Goal: Ask a question: Seek information or help from site administrators or community

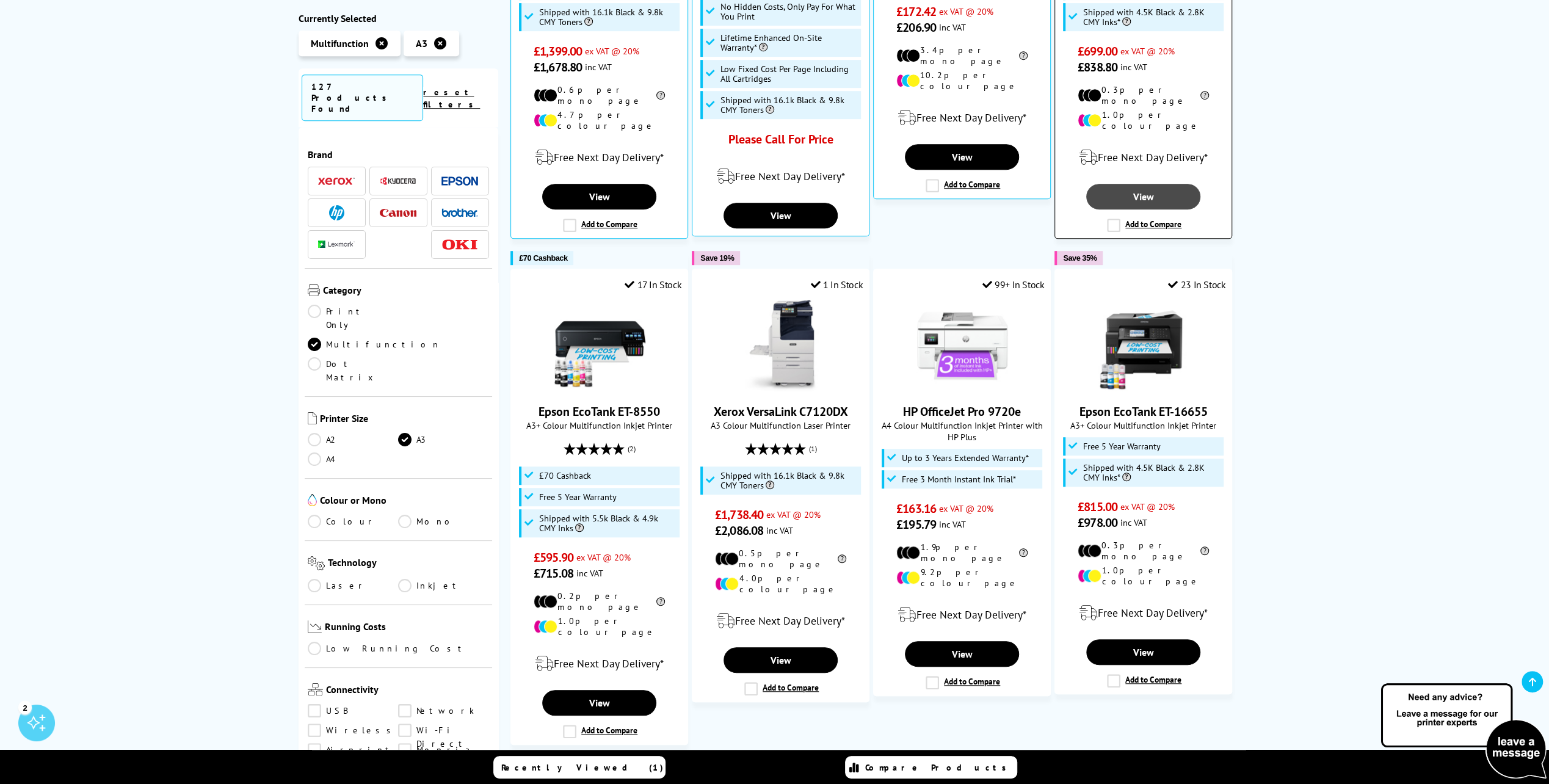
scroll to position [310, 0]
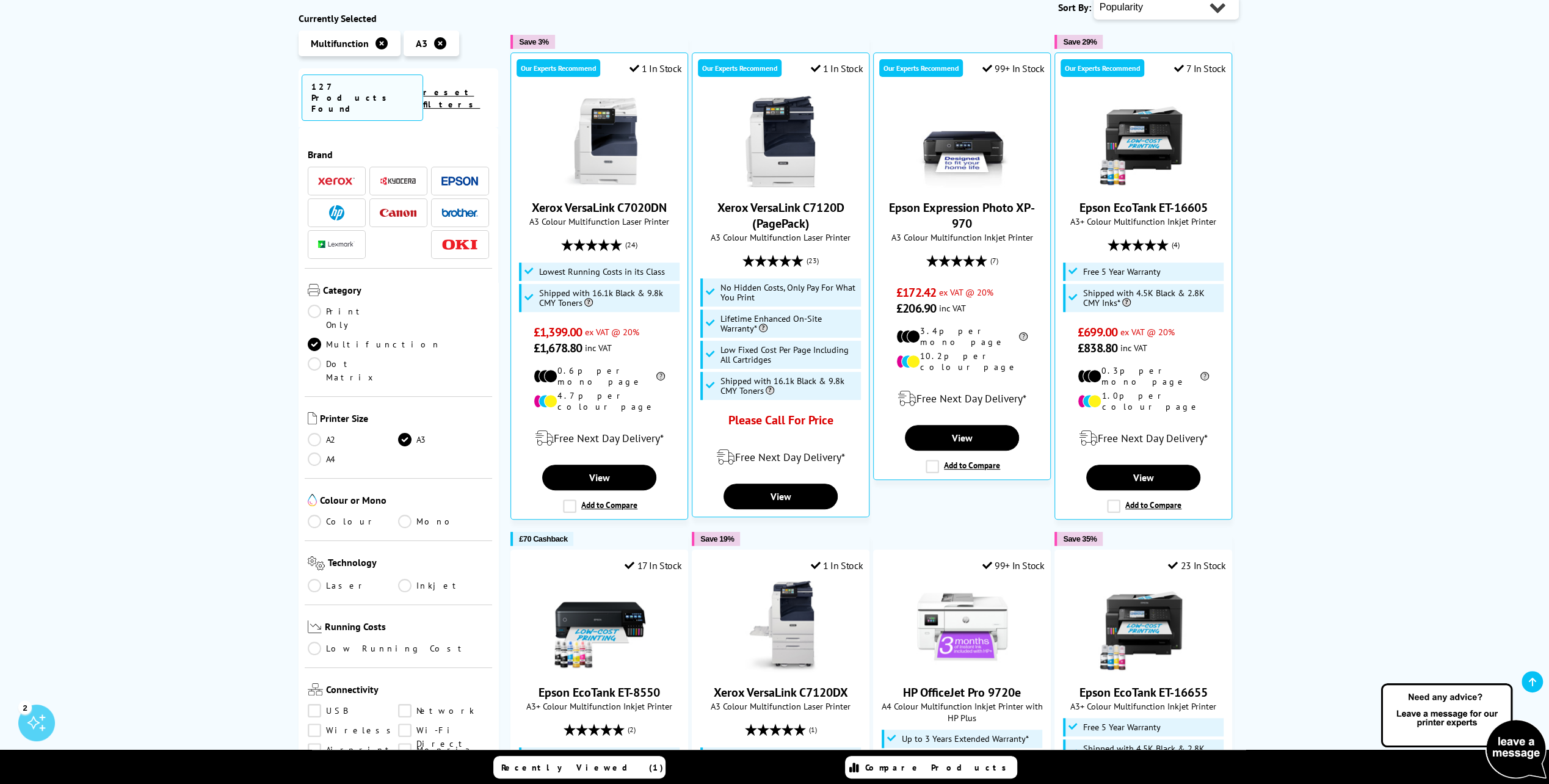
click at [1504, 746] on img at bounding box center [1462, 730] width 170 height 100
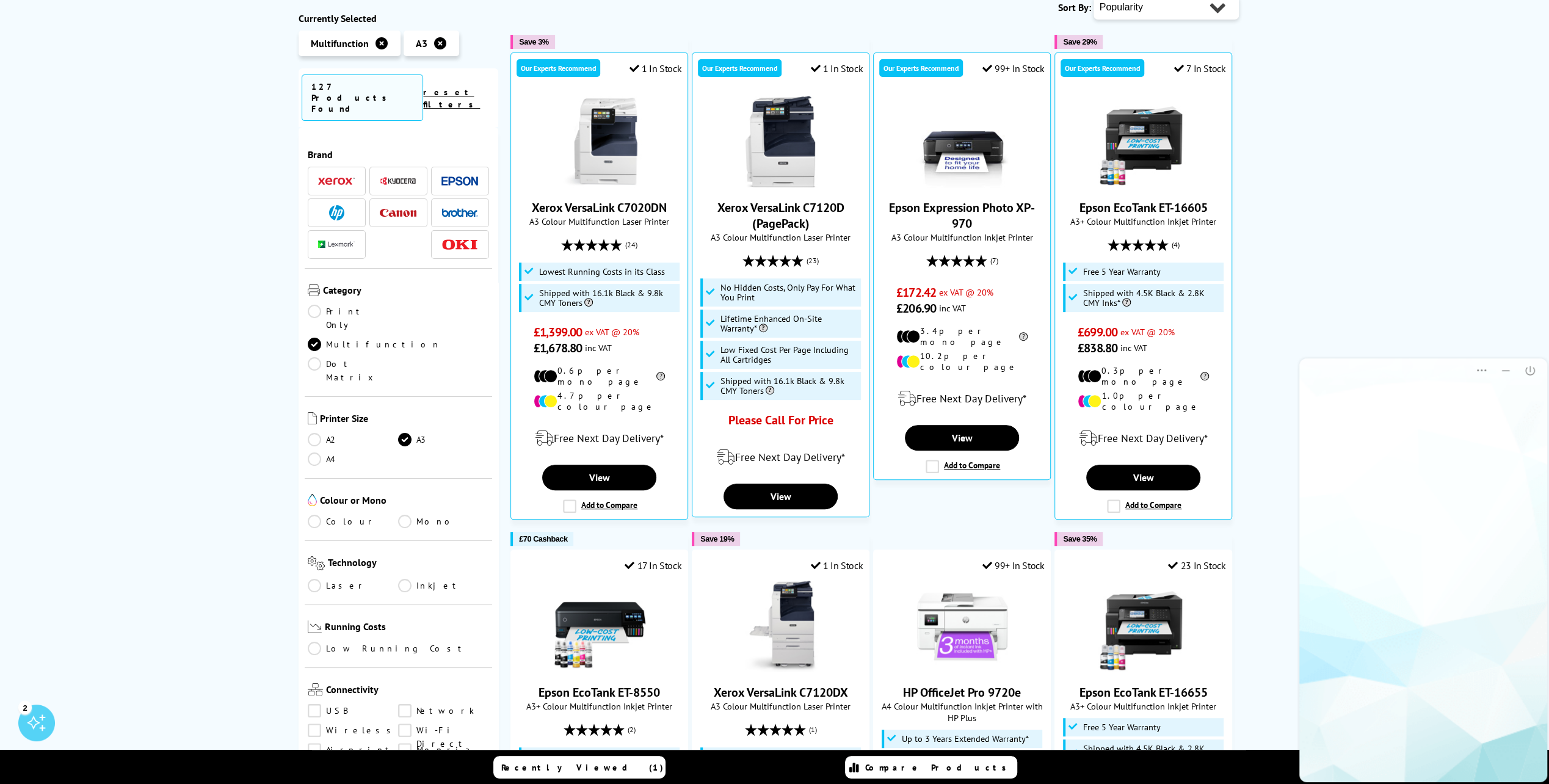
scroll to position [0, 0]
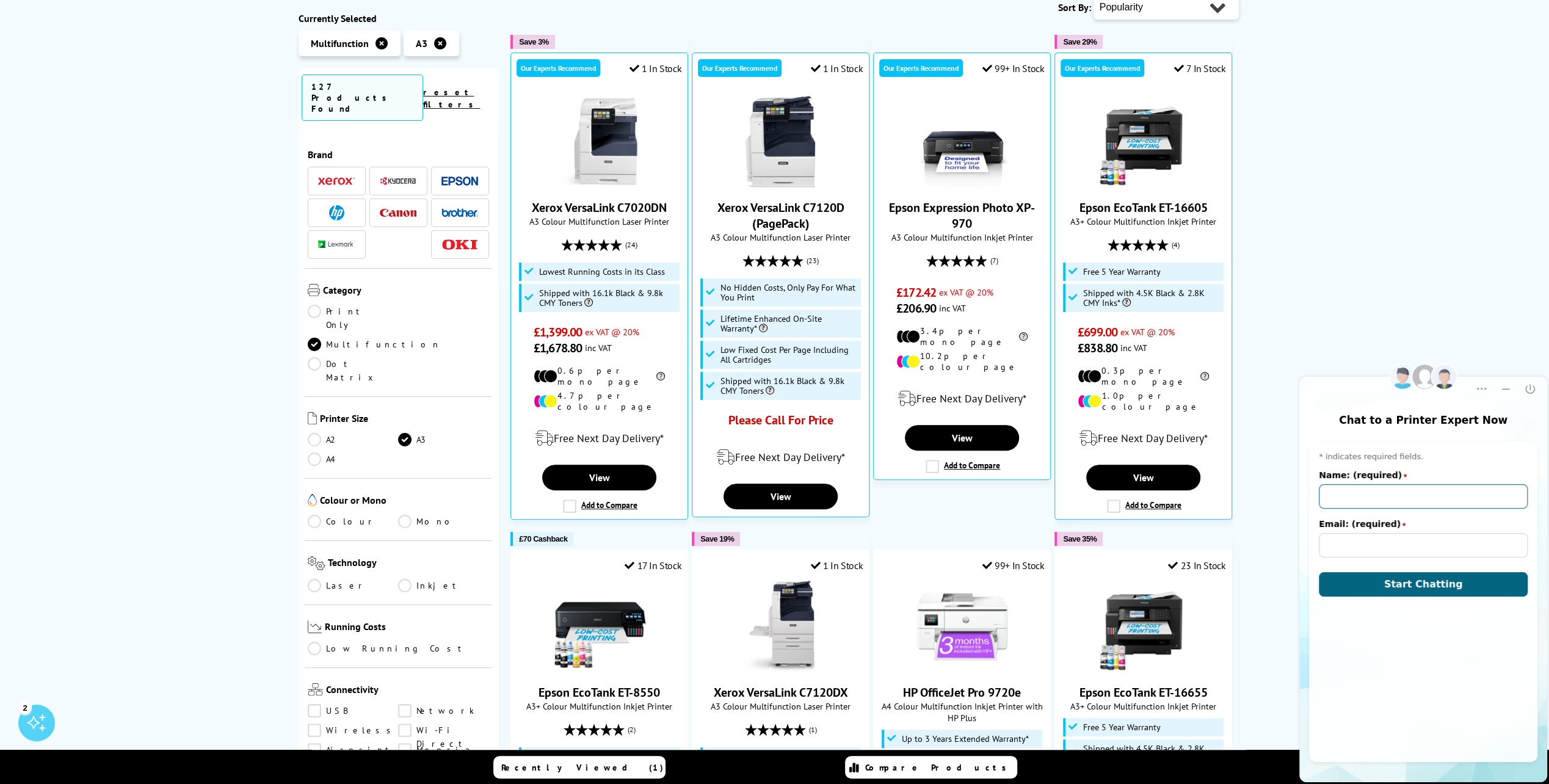
click at [1358, 507] on input "Name: (required)" at bounding box center [1423, 496] width 208 height 24
type input "[PERSON_NAME]"
type input "[EMAIL_ADDRESS][DOMAIN_NAME]"
click at [1389, 586] on button "Start Chatting" at bounding box center [1423, 583] width 208 height 24
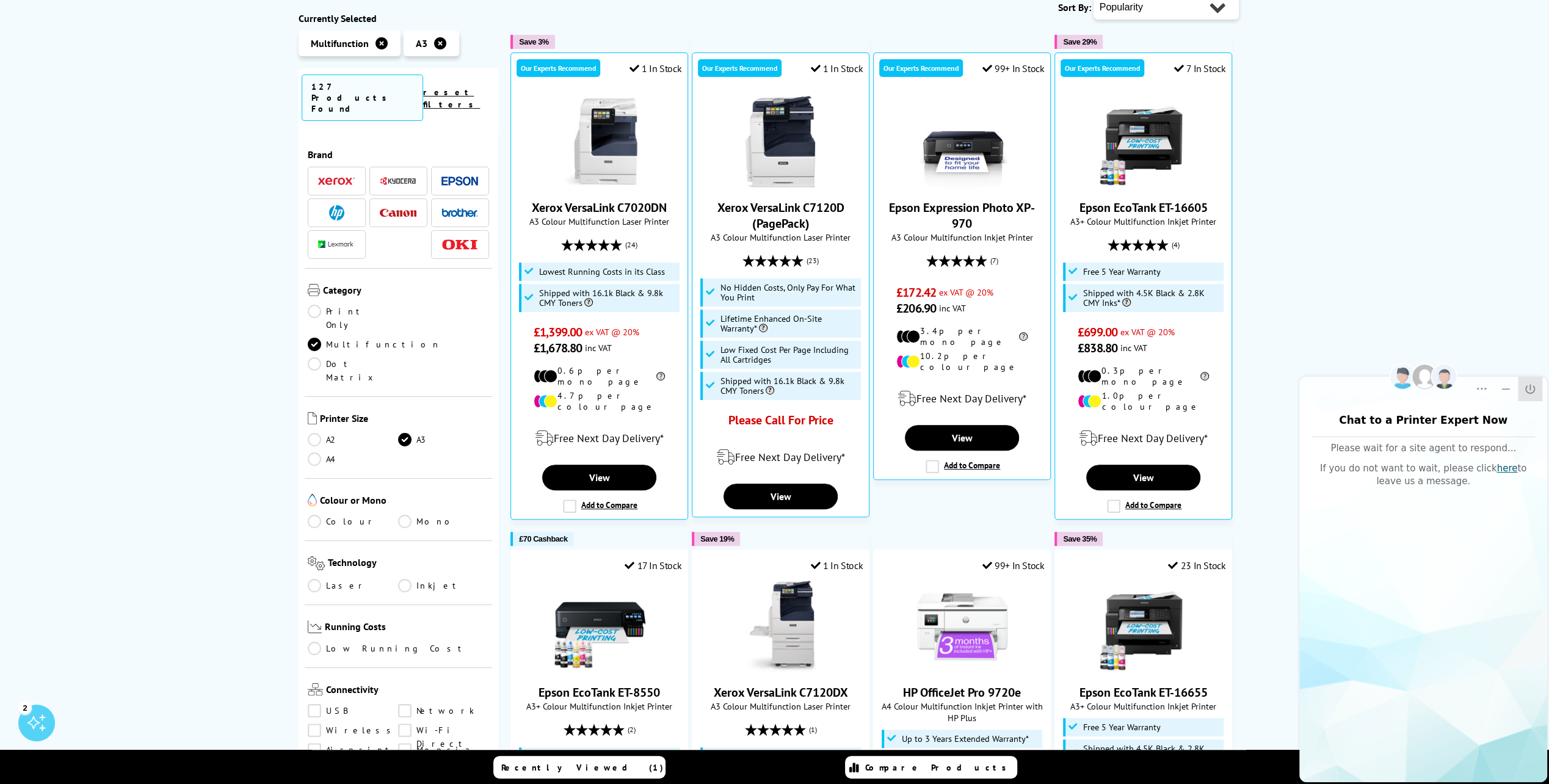
click at [1529, 391] on icon "Close" at bounding box center [1530, 389] width 13 height 13
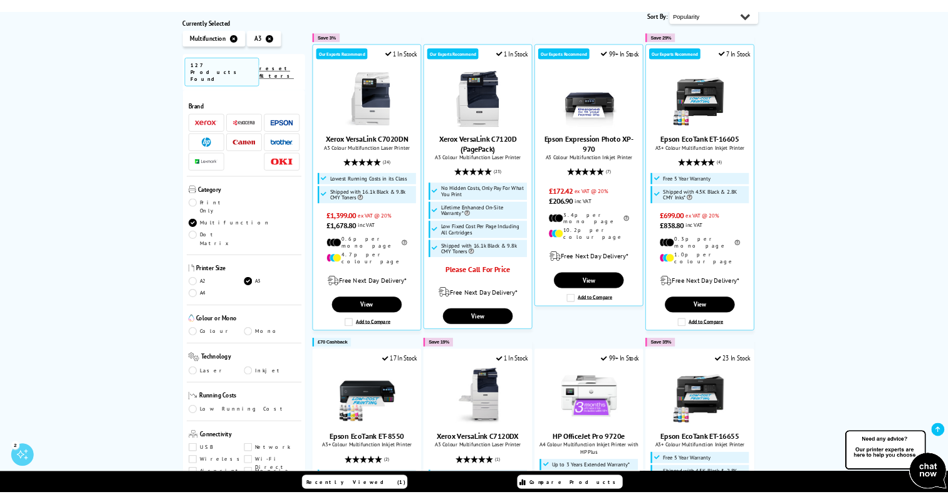
scroll to position [335, 0]
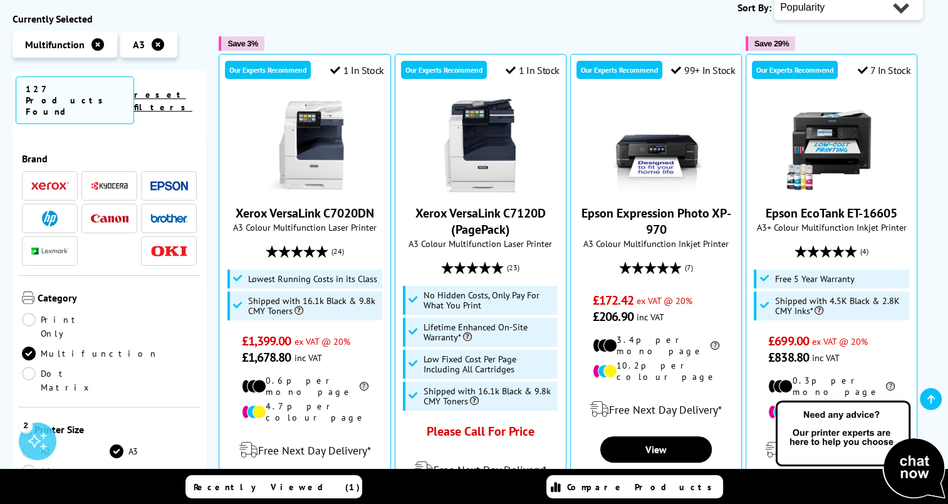
click at [910, 464] on img at bounding box center [860, 450] width 175 height 103
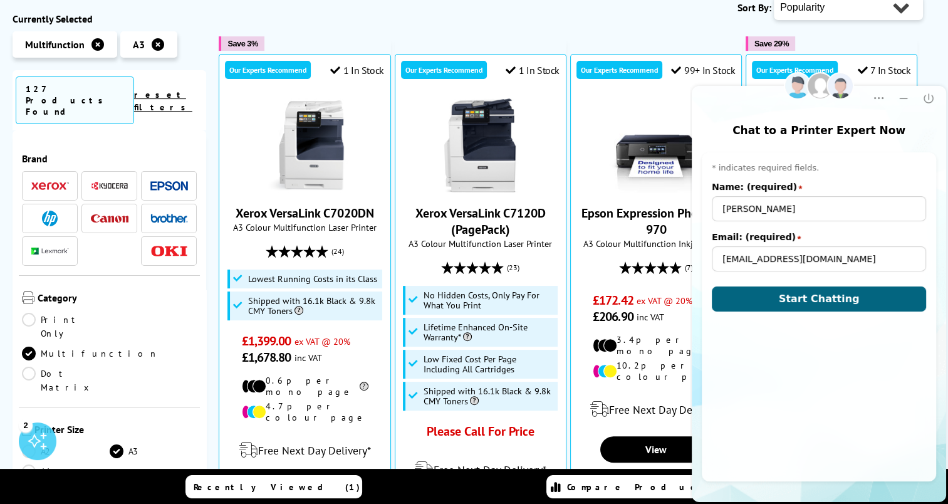
scroll to position [0, 0]
click at [807, 301] on span "Start Chatting" at bounding box center [819, 299] width 81 height 12
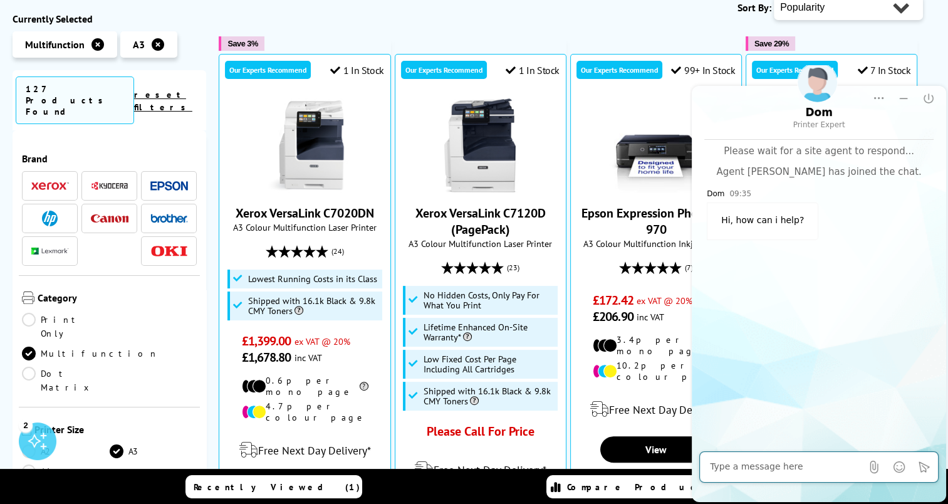
click at [788, 461] on textarea at bounding box center [786, 467] width 152 height 13
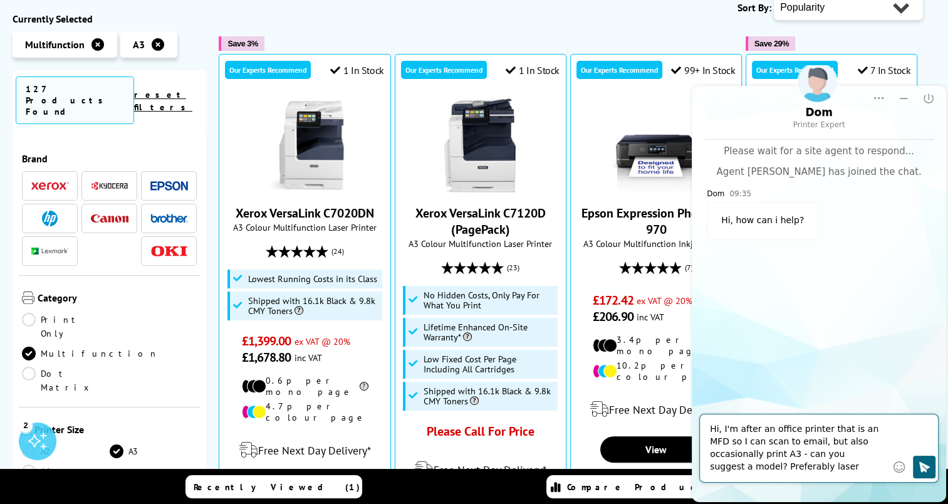
type textarea "Hi, I'm after an office printer that is an MFD so I can scan to email, but also…"
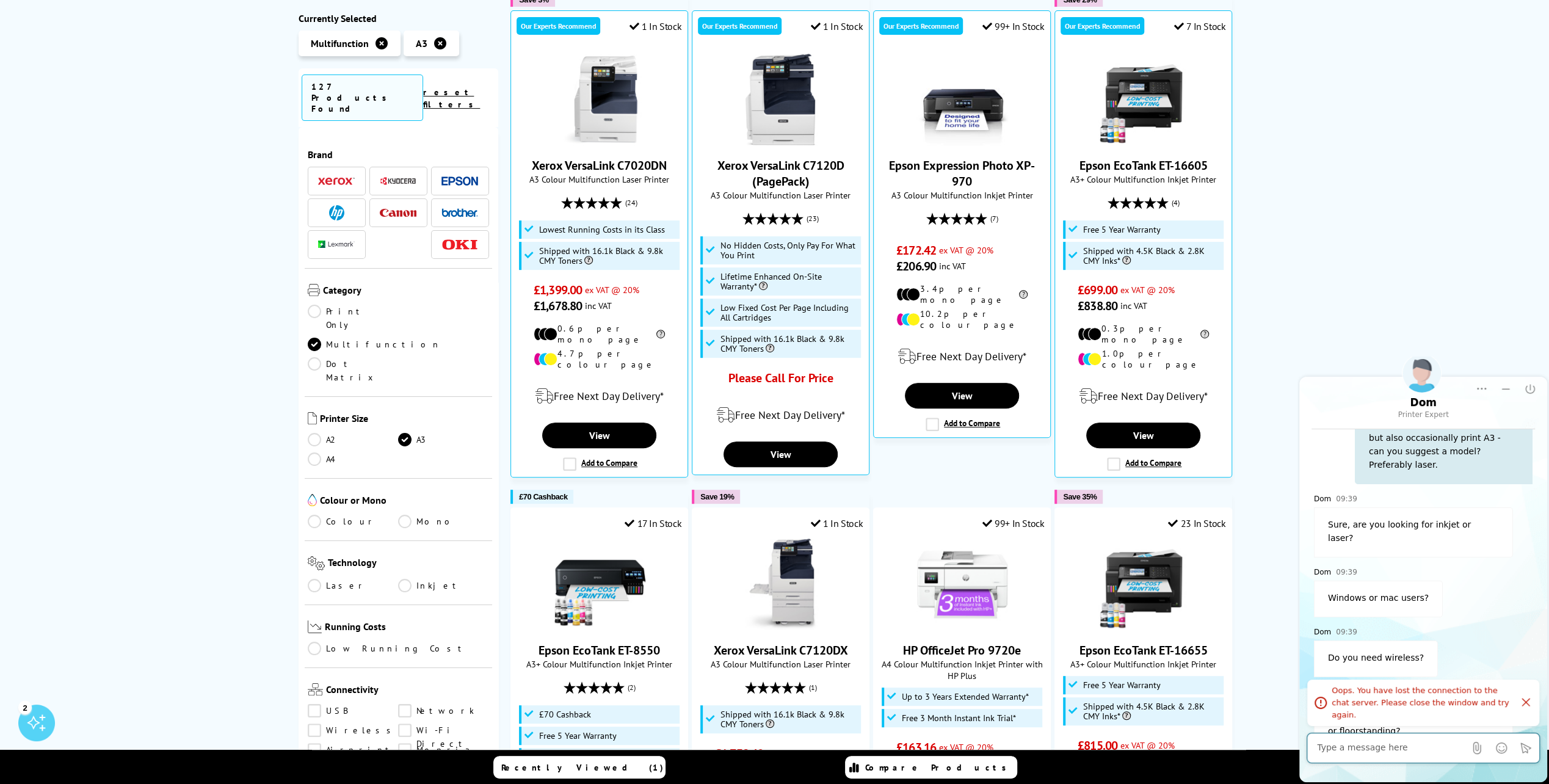
scroll to position [432, 0]
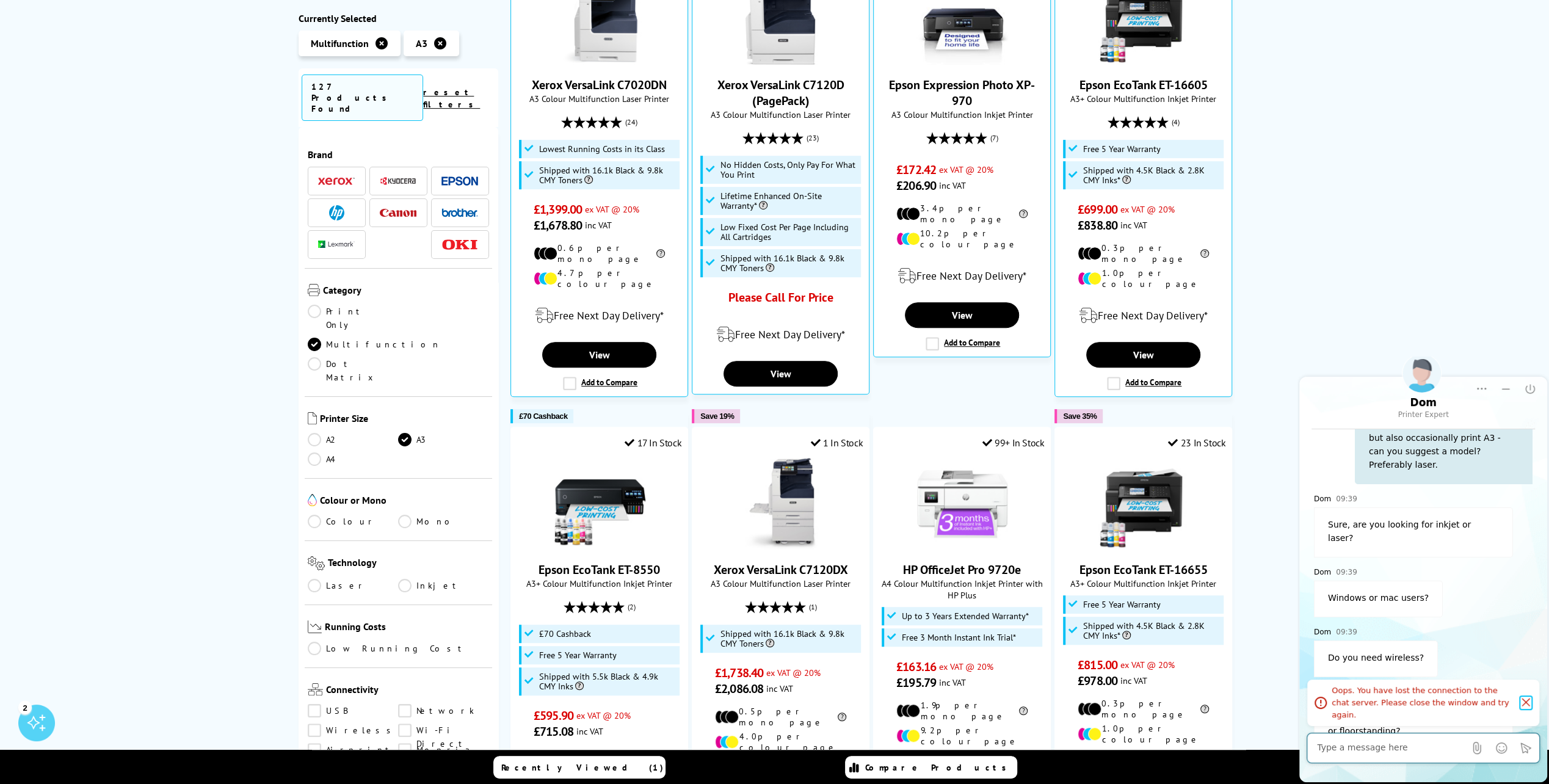
click at [1524, 707] on icon "Click to close the system error message" at bounding box center [1526, 701] width 13 height 13
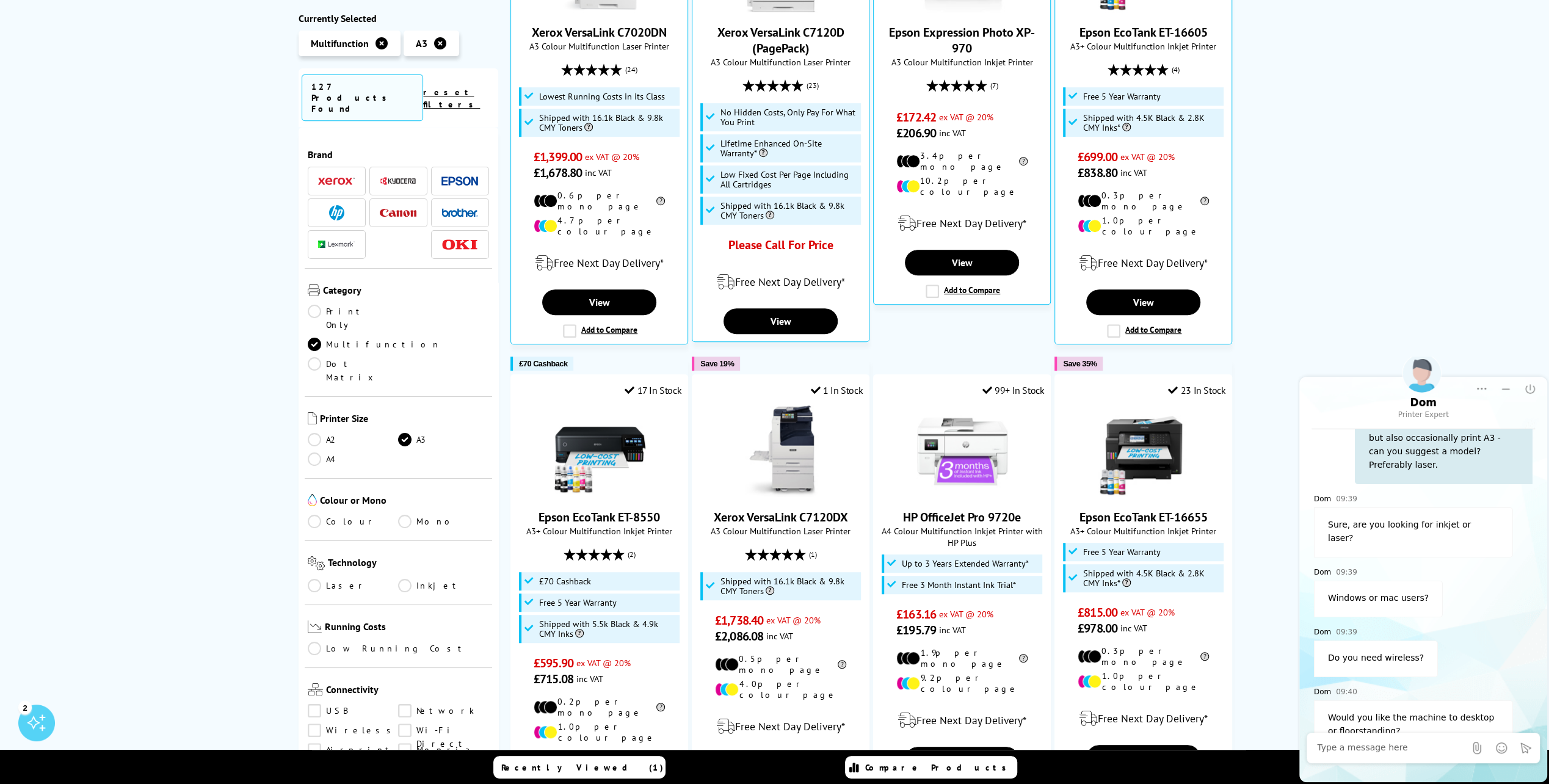
scroll to position [554, 0]
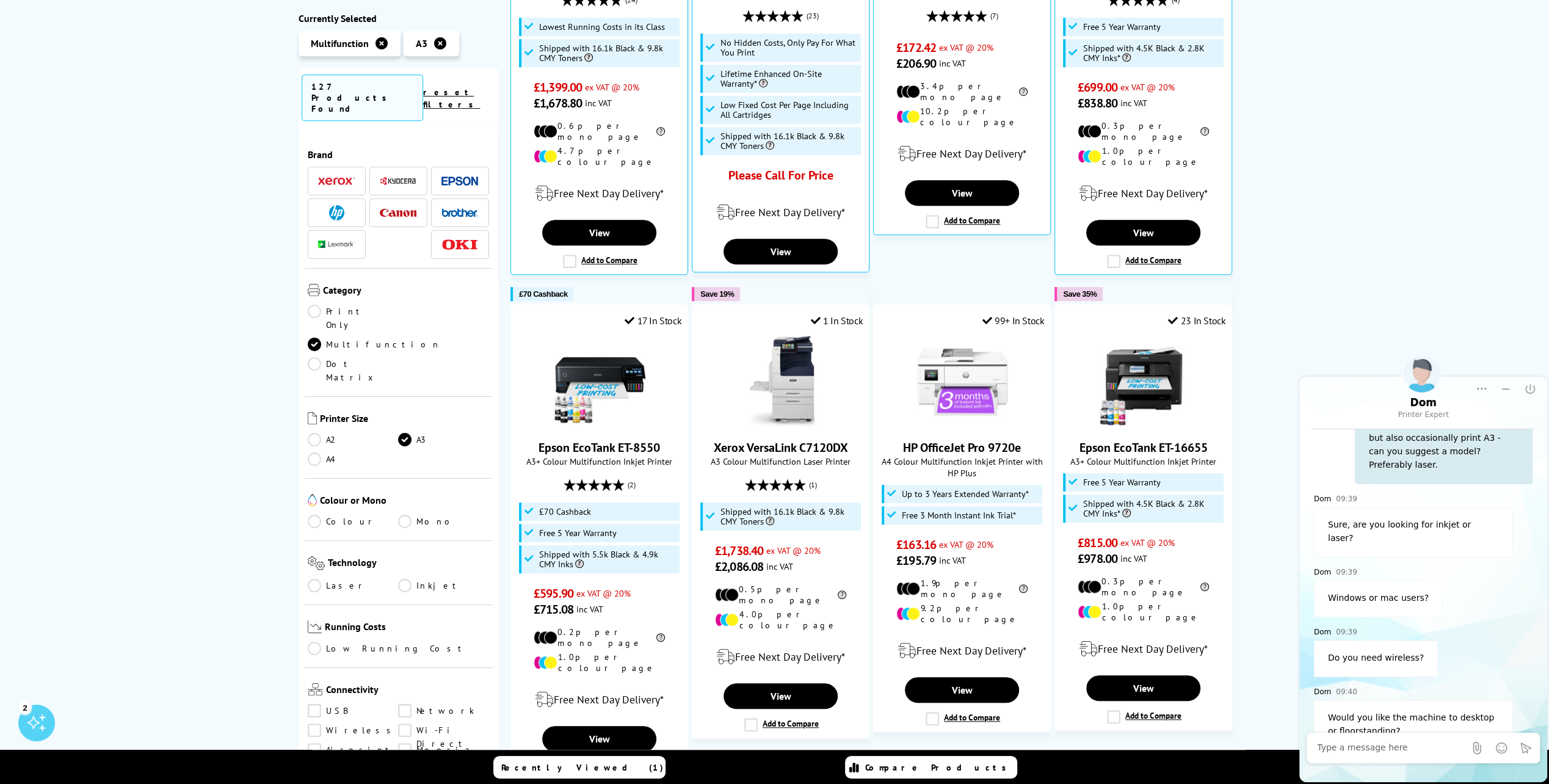
click at [1379, 749] on textarea at bounding box center [1391, 747] width 148 height 13
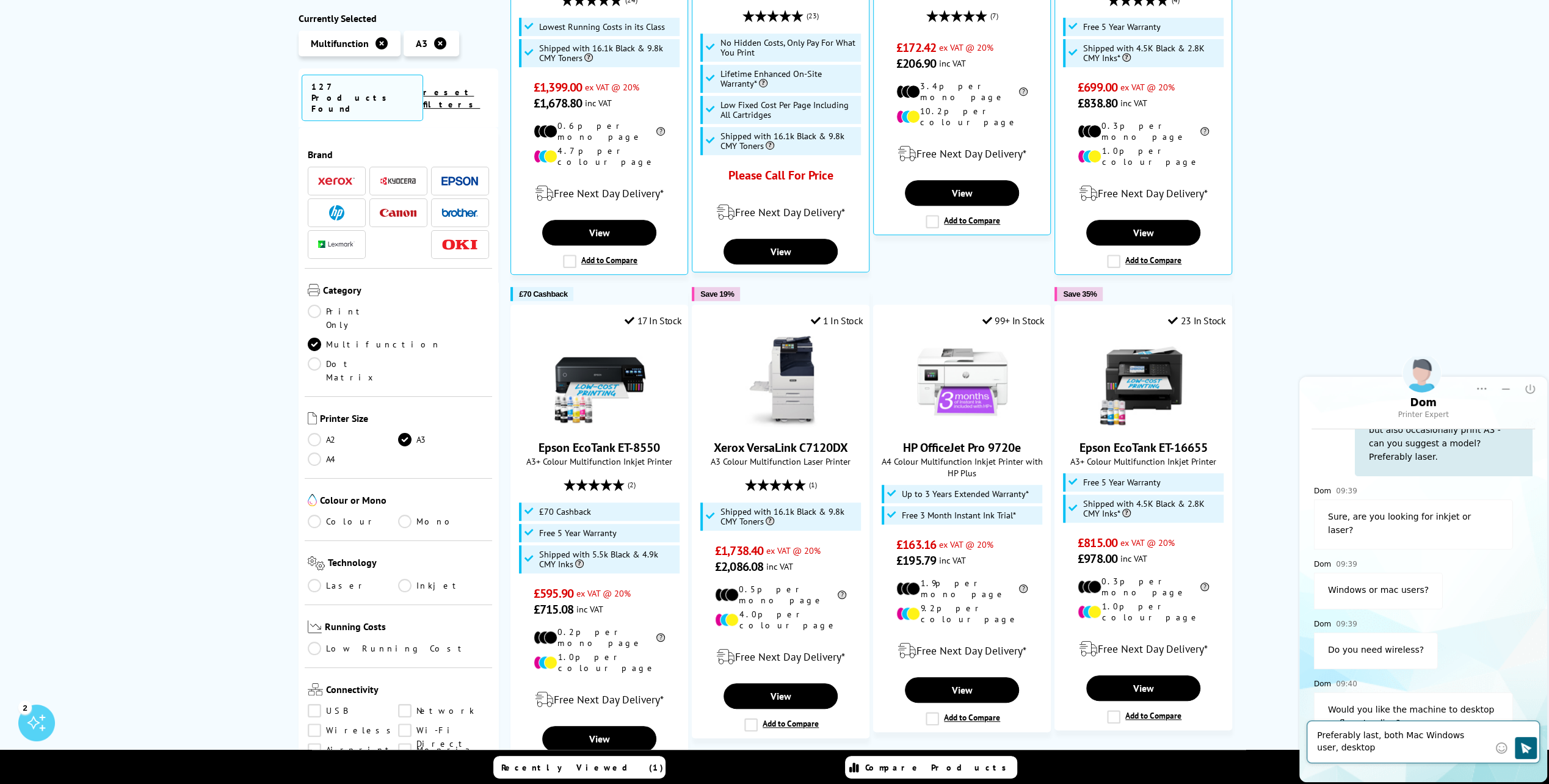
type textarea "Preferably last, both Mac Windows user, desktop."
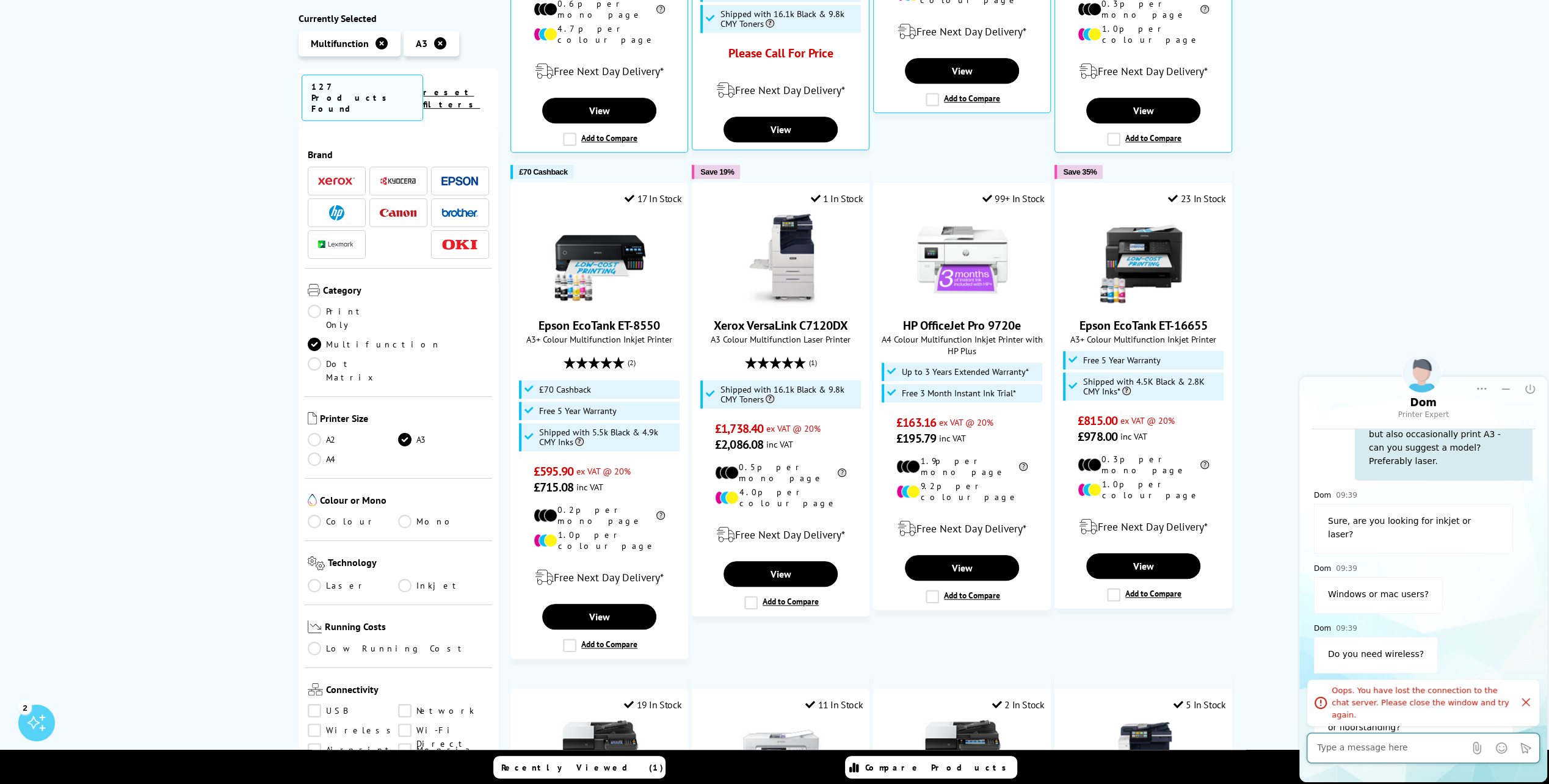
scroll to position [43, 0]
